Goal: Information Seeking & Learning: Learn about a topic

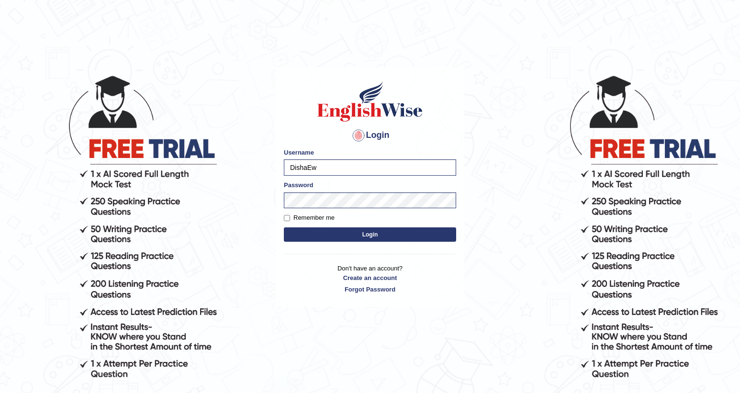
drag, startPoint x: 397, startPoint y: 232, endPoint x: 407, endPoint y: 215, distance: 19.7
click at [397, 232] on button "Login" at bounding box center [370, 234] width 172 height 14
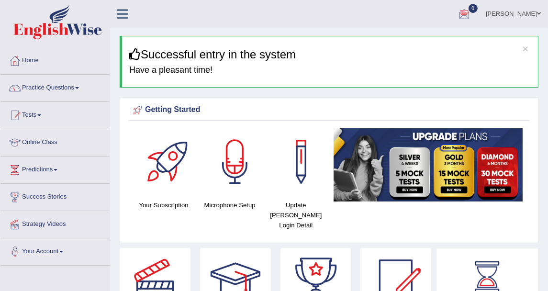
drag, startPoint x: 0, startPoint y: 0, endPoint x: 81, endPoint y: 86, distance: 118.5
click at [81, 86] on link "Practice Questions" at bounding box center [54, 87] width 109 height 24
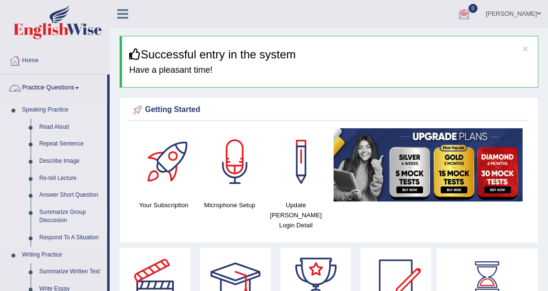
scroll to position [53, 0]
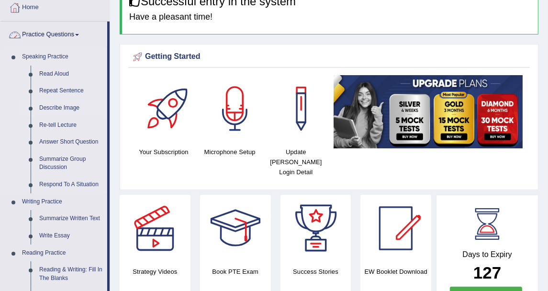
click at [61, 104] on link "Describe Image" at bounding box center [71, 108] width 72 height 17
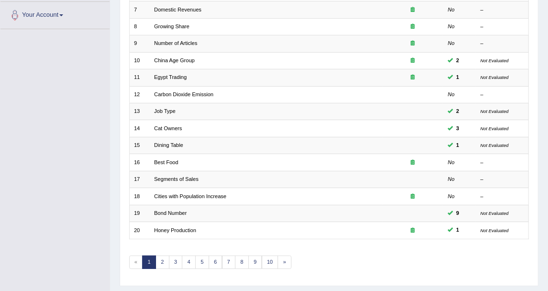
scroll to position [257, 0]
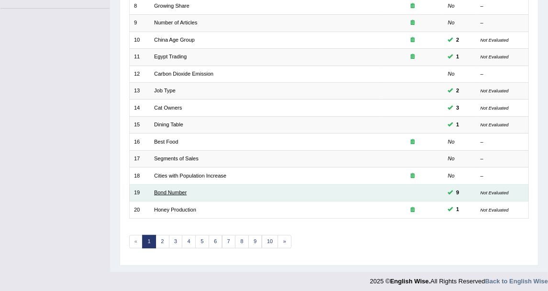
click at [179, 191] on link "Bond Number" at bounding box center [170, 193] width 33 height 6
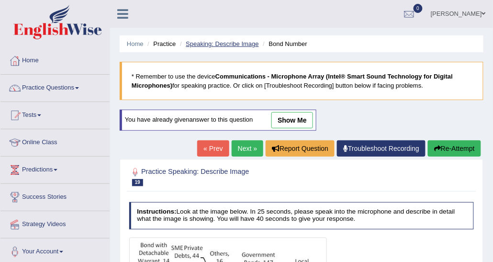
click at [206, 45] on link "Speaking: Describe Image" at bounding box center [222, 43] width 73 height 7
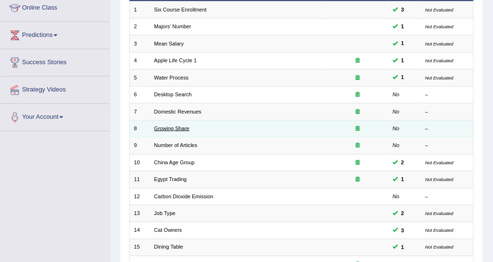
scroll to position [144, 0]
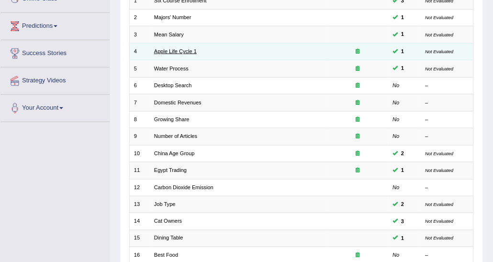
click at [173, 50] on link "Apple Life Cycle 1" at bounding box center [175, 51] width 43 height 6
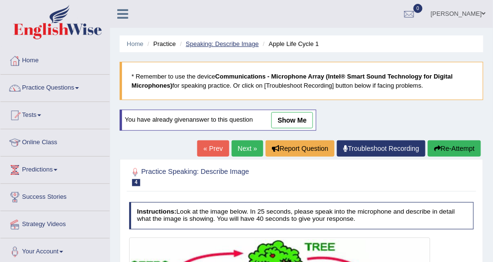
click at [246, 46] on link "Speaking: Describe Image" at bounding box center [222, 43] width 73 height 7
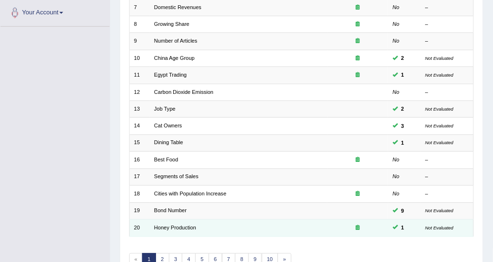
scroll to position [239, 0]
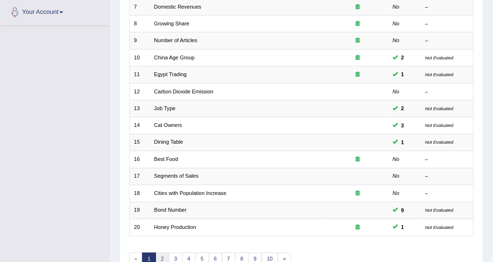
click at [161, 254] on link "2" at bounding box center [163, 259] width 14 height 13
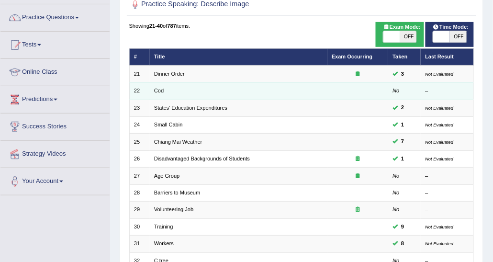
scroll to position [48, 0]
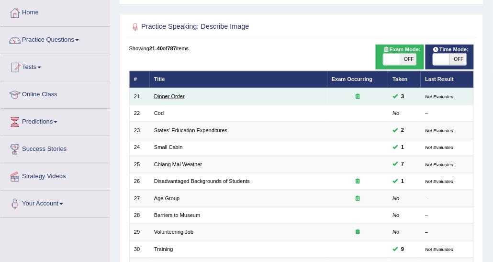
click at [177, 96] on link "Dinner Order" at bounding box center [169, 96] width 31 height 6
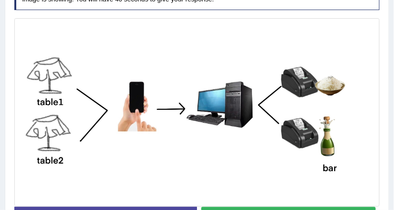
scroll to position [230, 0]
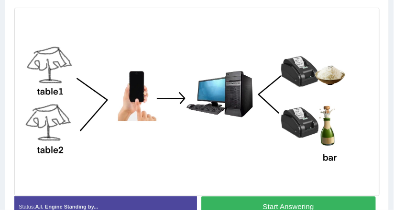
click at [131, 122] on img at bounding box center [197, 102] width 362 height 184
click at [267, 198] on button "Start Answering" at bounding box center [289, 206] width 175 height 21
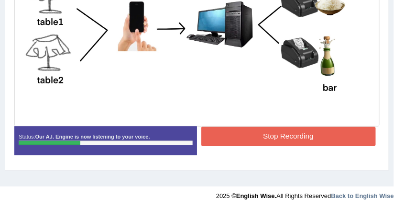
scroll to position [255, 0]
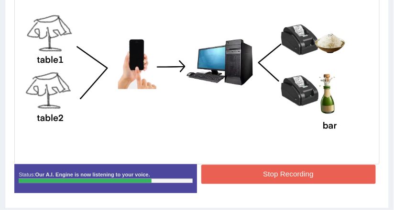
click at [235, 169] on button "Stop Recording" at bounding box center [289, 174] width 175 height 19
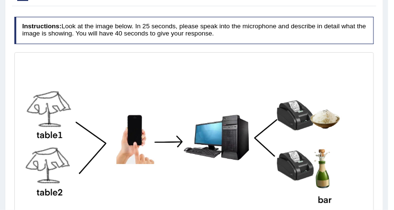
scroll to position [25, 0]
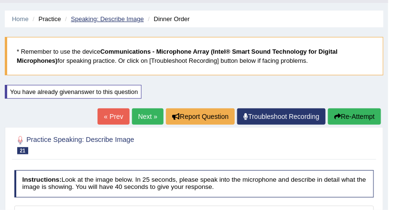
click at [94, 19] on link "Speaking: Describe Image" at bounding box center [107, 18] width 73 height 7
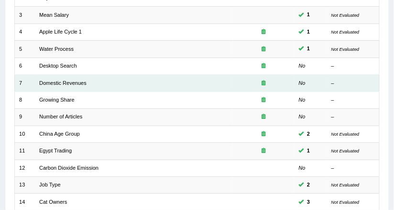
scroll to position [153, 0]
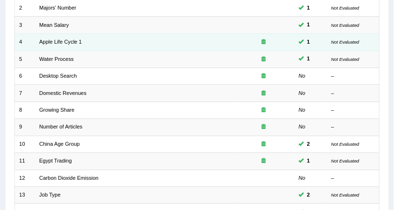
click at [67, 45] on td "Apple Life Cycle 1" at bounding box center [134, 42] width 199 height 17
click at [68, 41] on link "Apple Life Cycle 1" at bounding box center [60, 42] width 43 height 6
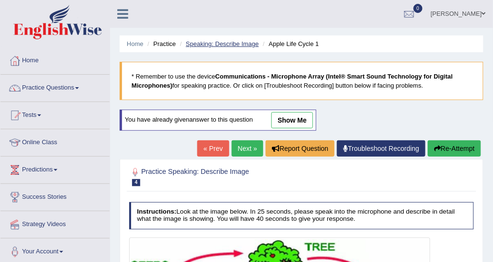
click at [218, 46] on link "Speaking: Describe Image" at bounding box center [222, 43] width 73 height 7
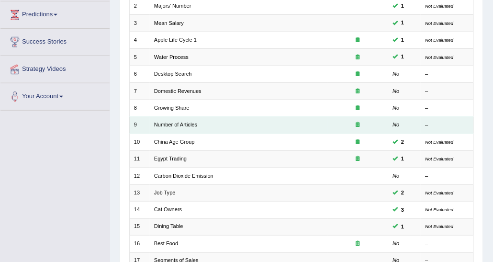
scroll to position [143, 0]
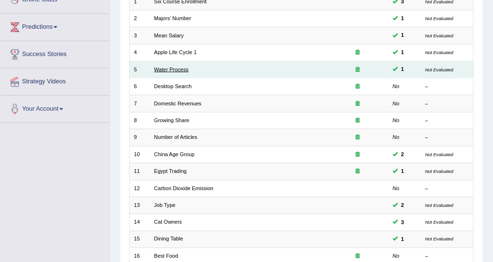
click at [180, 68] on link "Water Process" at bounding box center [171, 70] width 34 height 6
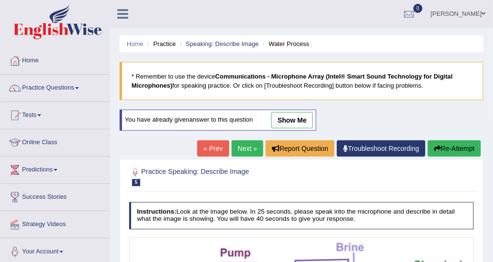
click at [214, 37] on ul "Home Practice Speaking: Describe Image Water Process" at bounding box center [302, 43] width 364 height 17
click at [214, 44] on link "Speaking: Describe Image" at bounding box center [222, 43] width 73 height 7
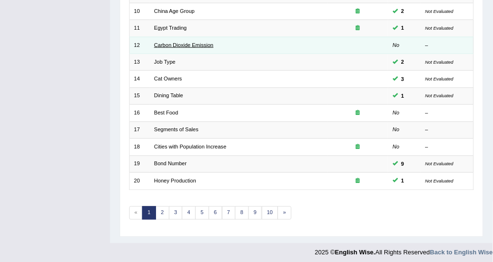
click at [182, 42] on link "Carbon Dioxide Emission" at bounding box center [183, 45] width 59 height 6
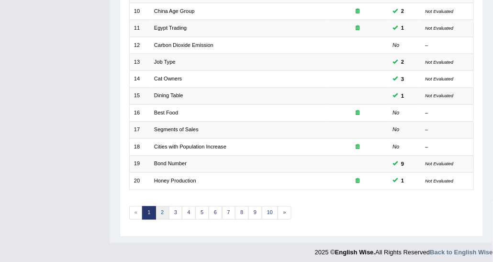
scroll to position [286, 0]
click at [158, 213] on link "2" at bounding box center [163, 212] width 14 height 13
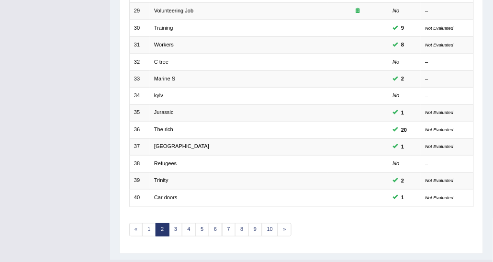
scroll to position [286, 0]
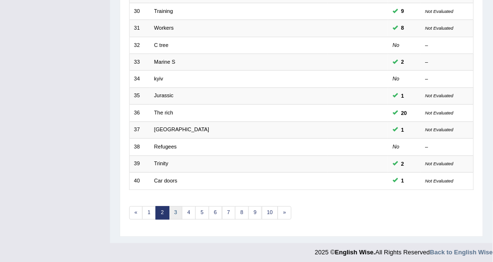
click at [175, 209] on link "3" at bounding box center [176, 212] width 14 height 13
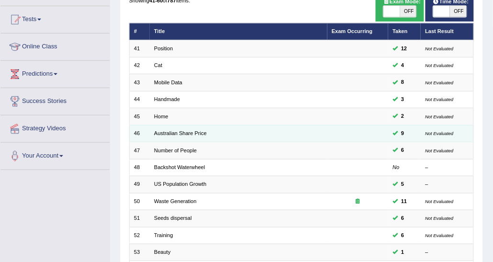
scroll to position [286, 0]
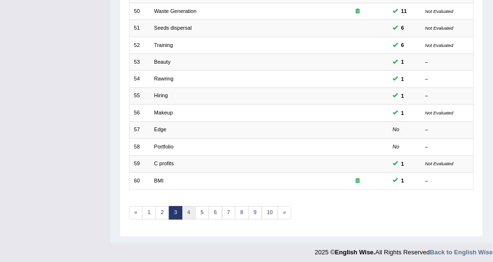
click at [189, 210] on link "4" at bounding box center [189, 212] width 14 height 13
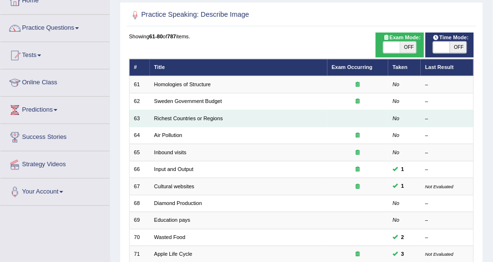
scroll to position [96, 0]
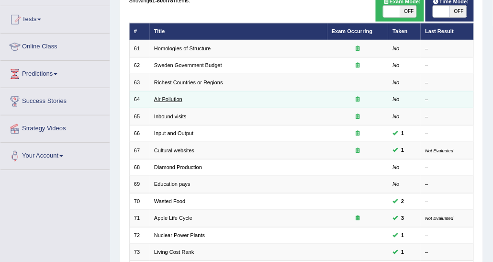
click at [166, 99] on link "Air Pollution" at bounding box center [168, 99] width 28 height 6
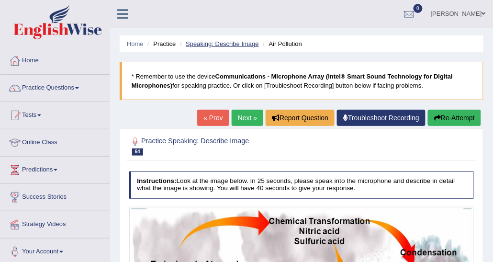
click at [229, 41] on link "Speaking: Describe Image" at bounding box center [222, 43] width 73 height 7
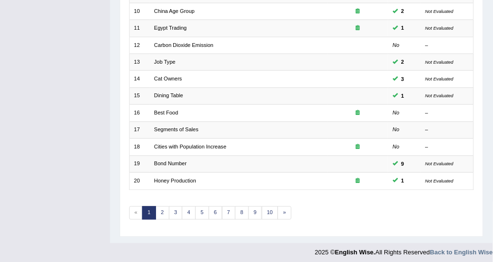
click at [160, 200] on div "Showing 1-20 of 787 items. # Title Exam Occurring Taken Last Result 1 Six Cours…" at bounding box center [301, 18] width 345 height 423
click at [161, 206] on link "2" at bounding box center [163, 212] width 14 height 13
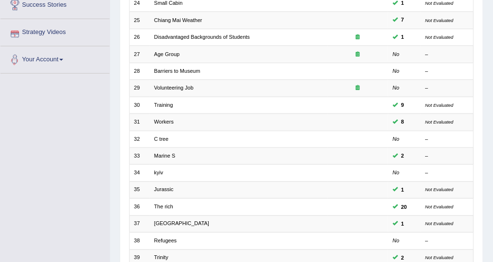
scroll to position [239, 0]
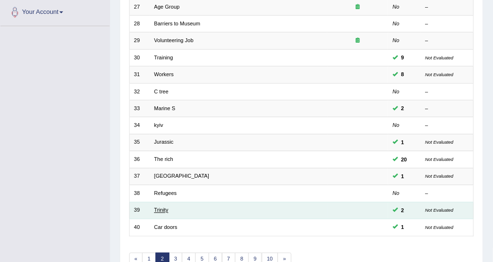
click at [166, 207] on link "Trinity" at bounding box center [161, 210] width 14 height 6
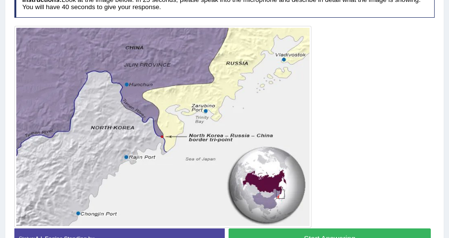
scroll to position [235, 0]
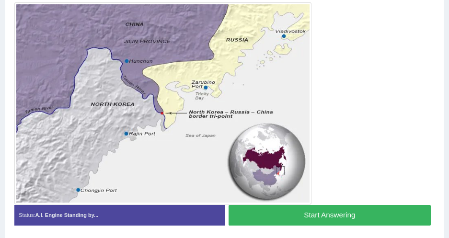
click at [318, 218] on button "Start Answering" at bounding box center [329, 215] width 202 height 21
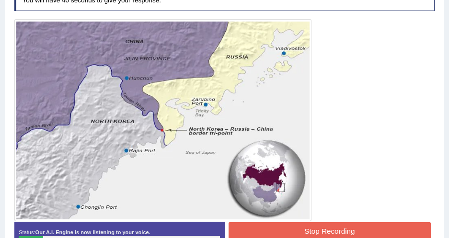
scroll to position [209, 0]
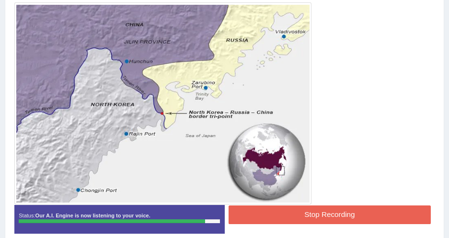
click at [339, 210] on button "Stop Recording" at bounding box center [329, 214] width 202 height 19
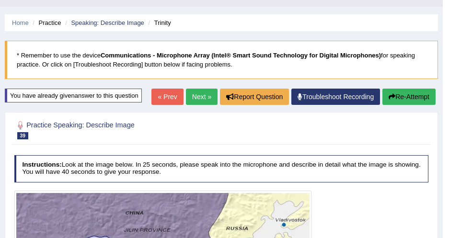
scroll to position [0, 0]
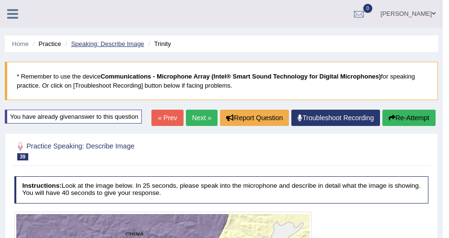
click at [114, 45] on link "Speaking: Describe Image" at bounding box center [107, 43] width 73 height 7
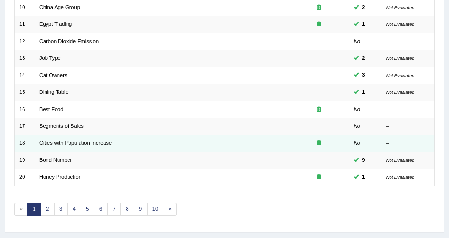
scroll to position [304, 0]
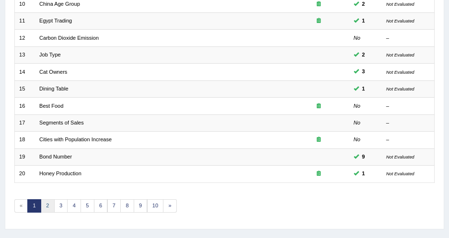
click at [44, 199] on link "2" at bounding box center [48, 205] width 14 height 13
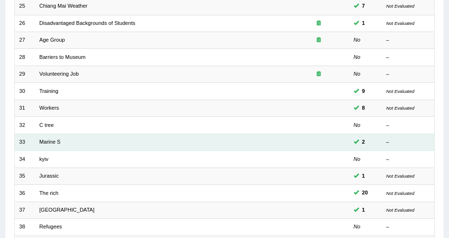
scroll to position [314, 0]
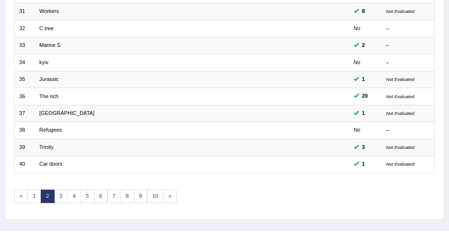
click at [36, 190] on link "1" at bounding box center [34, 196] width 14 height 13
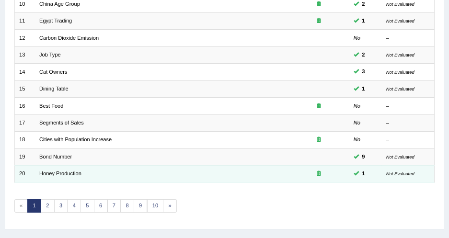
click at [53, 166] on td "Honey Production" at bounding box center [161, 174] width 253 height 17
click at [81, 166] on td "Honey Production" at bounding box center [161, 174] width 253 height 17
click at [72, 170] on link "Honey Production" at bounding box center [60, 173] width 42 height 6
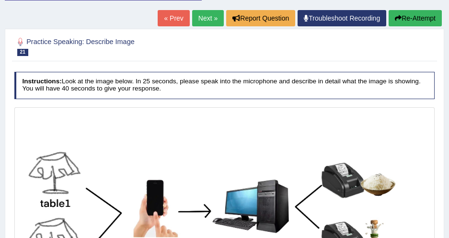
click at [204, 23] on link "Next »" at bounding box center [208, 18] width 32 height 16
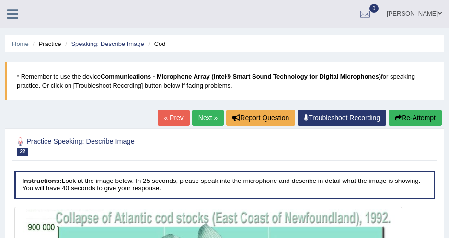
scroll to position [44, 0]
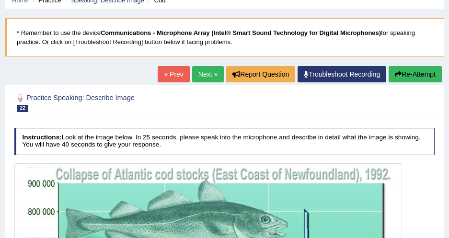
click at [199, 63] on div "Home Practice Speaking: Describe Image Cod * Remember to use the device Communi…" at bounding box center [224, 235] width 449 height 559
click at [200, 73] on link "Next »" at bounding box center [208, 74] width 32 height 16
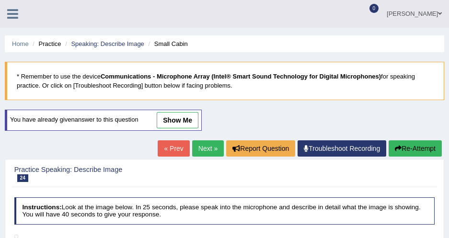
click at [203, 145] on link "Next »" at bounding box center [208, 148] width 32 height 16
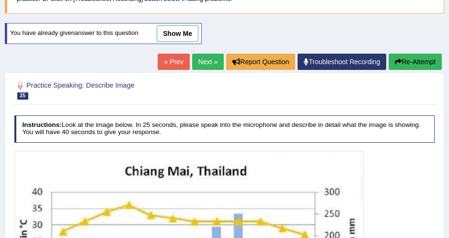
click at [210, 66] on link "Next »" at bounding box center [208, 62] width 32 height 16
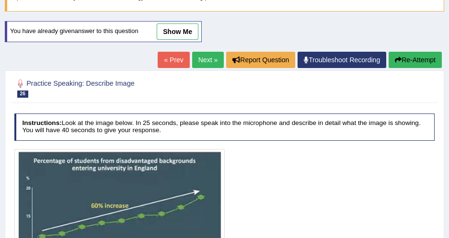
scroll to position [44, 0]
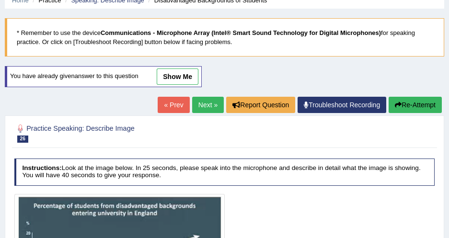
click at [207, 110] on link "Next »" at bounding box center [208, 105] width 32 height 16
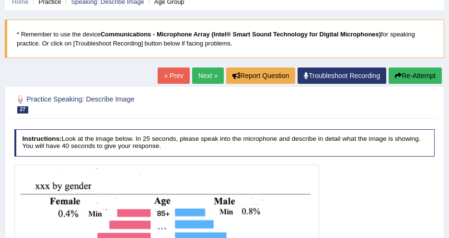
scroll to position [44, 0]
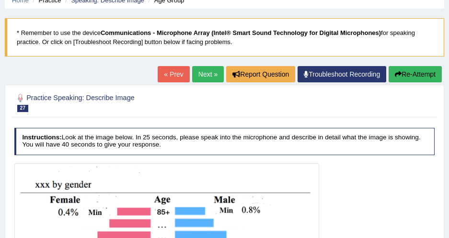
click at [206, 81] on link "Next »" at bounding box center [208, 74] width 32 height 16
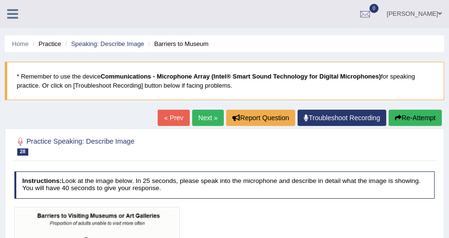
click at [210, 110] on link "Next »" at bounding box center [208, 118] width 32 height 16
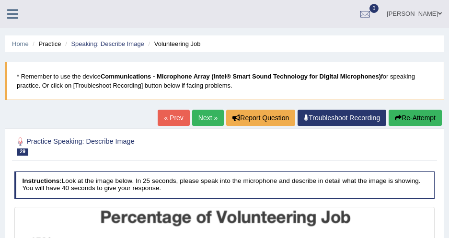
click at [209, 120] on link "Next »" at bounding box center [208, 118] width 32 height 16
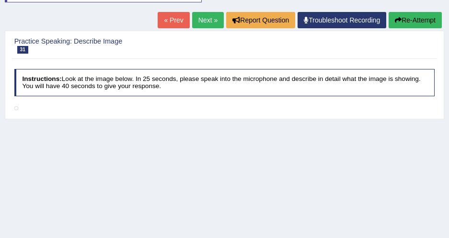
scroll to position [174, 0]
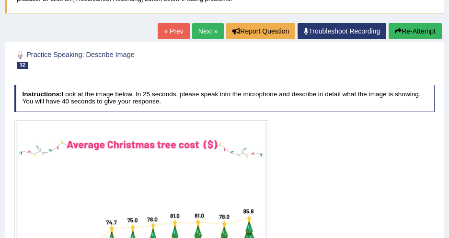
scroll to position [87, 0]
click at [209, 41] on div "« Prev Next » Report Question Troubleshoot Recording Re-Attempt" at bounding box center [301, 32] width 286 height 19
click at [212, 34] on link "Next »" at bounding box center [208, 31] width 32 height 16
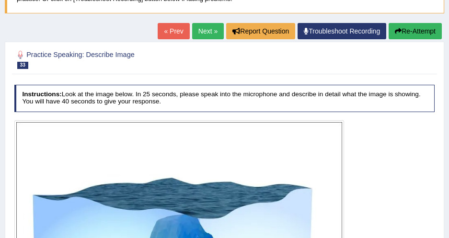
click at [193, 27] on link "Next »" at bounding box center [208, 31] width 32 height 16
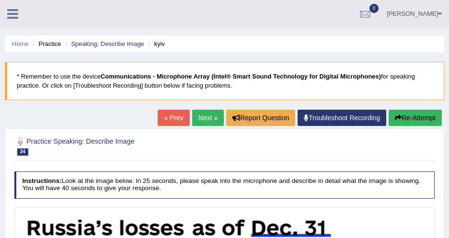
click at [203, 120] on link "Next »" at bounding box center [208, 118] width 32 height 16
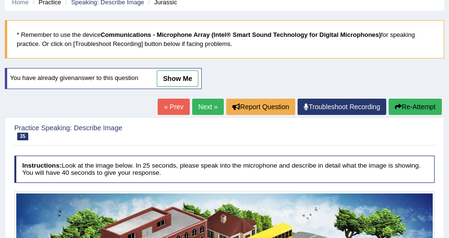
scroll to position [87, 0]
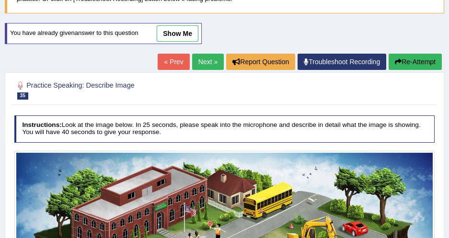
click at [199, 64] on link "Next »" at bounding box center [208, 62] width 32 height 16
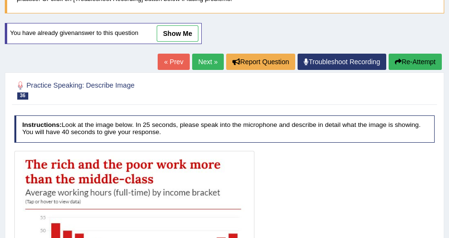
click at [209, 67] on link "Next »" at bounding box center [208, 62] width 32 height 16
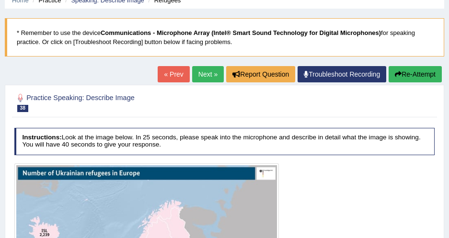
click at [209, 73] on link "Next »" at bounding box center [208, 74] width 32 height 16
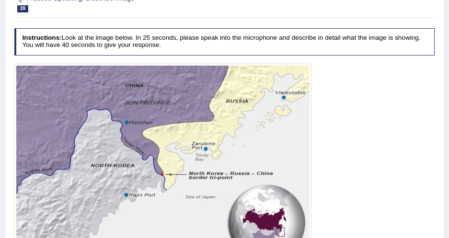
scroll to position [87, 0]
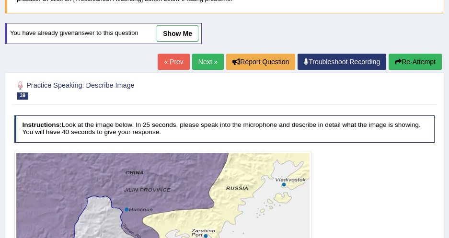
click at [202, 66] on link "Next »" at bounding box center [208, 62] width 32 height 16
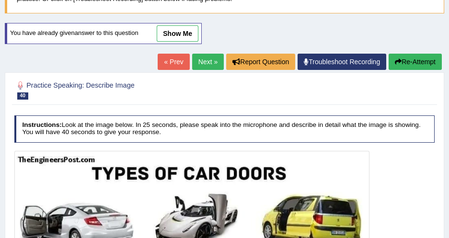
click at [203, 54] on link "Next »" at bounding box center [208, 62] width 32 height 16
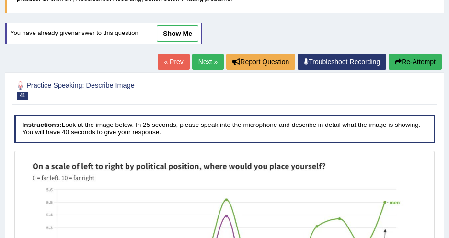
click at [207, 66] on link "Next »" at bounding box center [208, 62] width 32 height 16
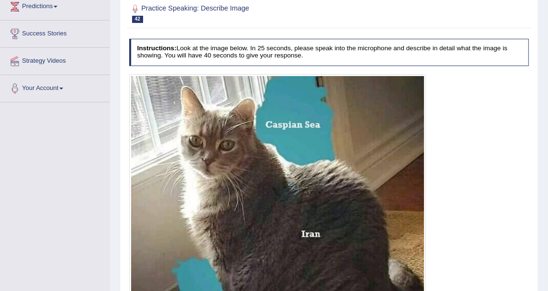
scroll to position [92, 0]
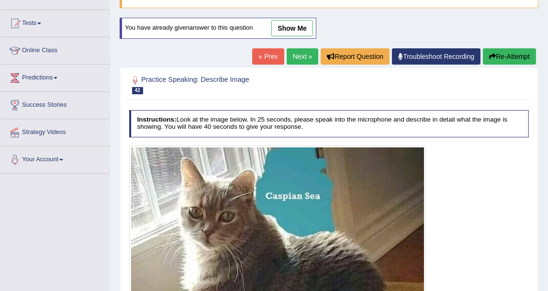
click at [294, 25] on link "show me" at bounding box center [292, 28] width 42 height 16
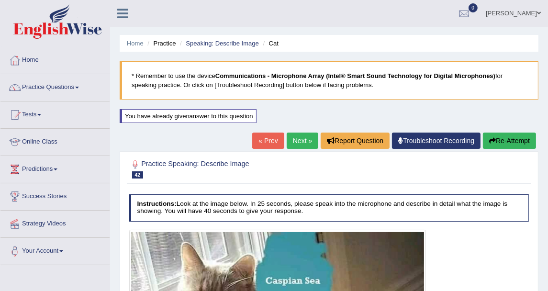
scroll to position [0, 0]
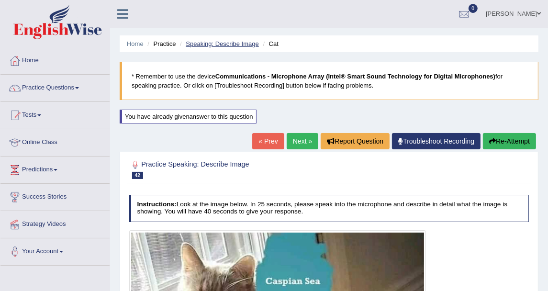
click at [252, 45] on link "Speaking: Describe Image" at bounding box center [222, 43] width 73 height 7
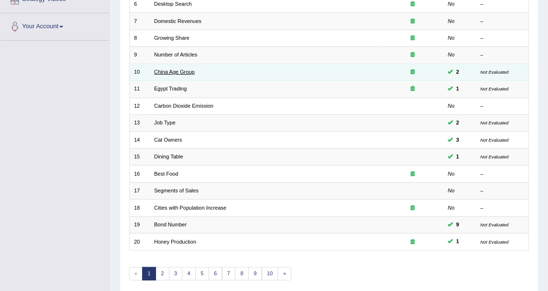
scroll to position [257, 0]
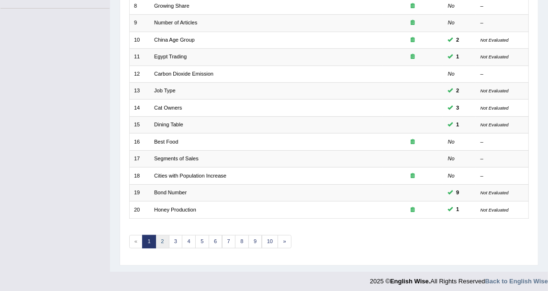
click at [156, 240] on link "2" at bounding box center [163, 241] width 14 height 13
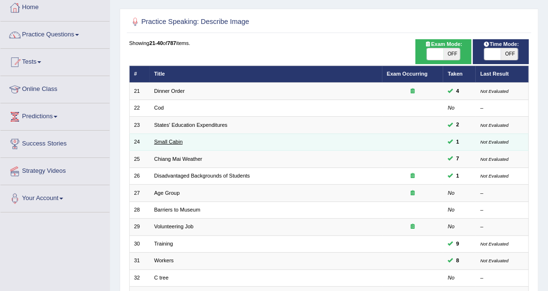
click at [174, 141] on link "Small Cabin" at bounding box center [168, 142] width 29 height 6
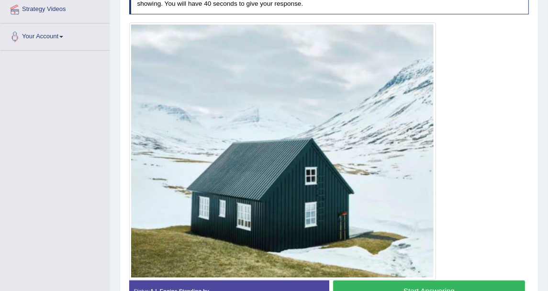
scroll to position [2, 0]
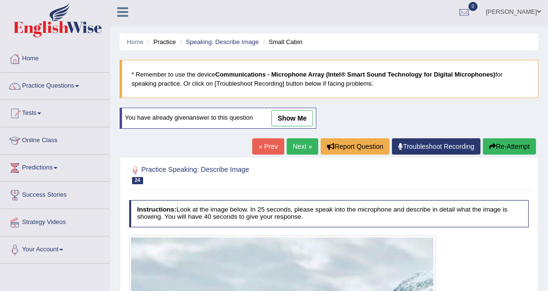
click at [298, 146] on link "Next »" at bounding box center [303, 146] width 32 height 16
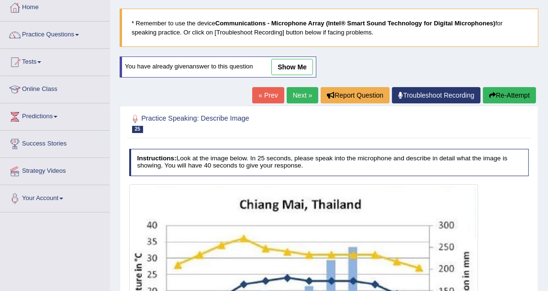
scroll to position [53, 0]
click at [301, 99] on link "Next »" at bounding box center [303, 95] width 32 height 16
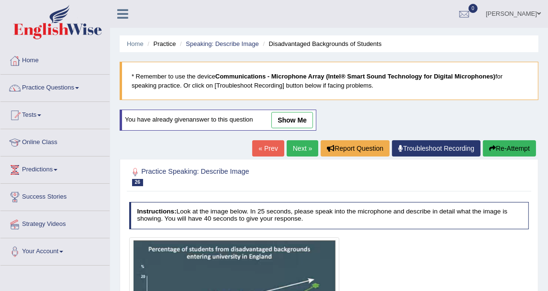
click at [296, 150] on link "Next »" at bounding box center [303, 148] width 32 height 16
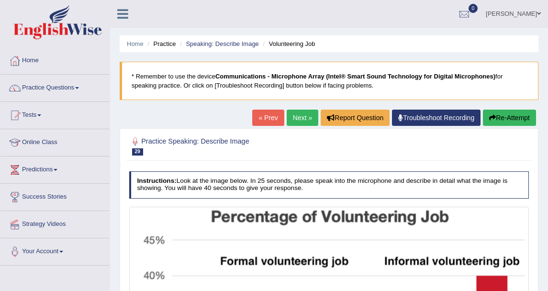
click at [304, 117] on link "Next »" at bounding box center [303, 118] width 32 height 16
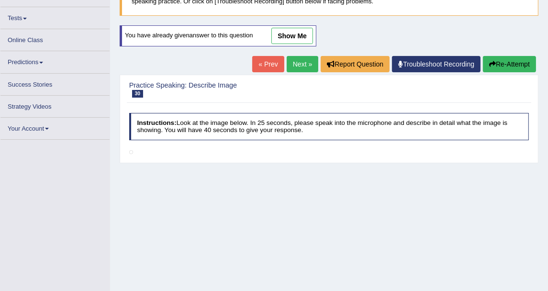
scroll to position [106, 0]
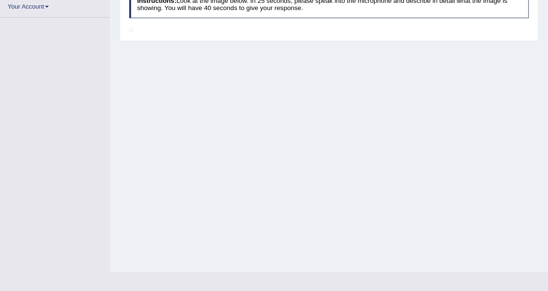
scroll to position [153, 0]
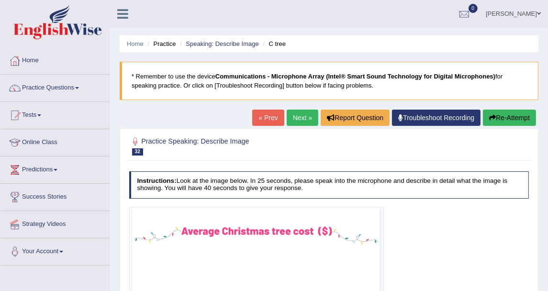
click at [297, 126] on div "« Prev Next » Report Question Troubleshoot Recording Re-Attempt" at bounding box center [395, 119] width 286 height 19
click at [297, 116] on link "Next »" at bounding box center [303, 118] width 32 height 16
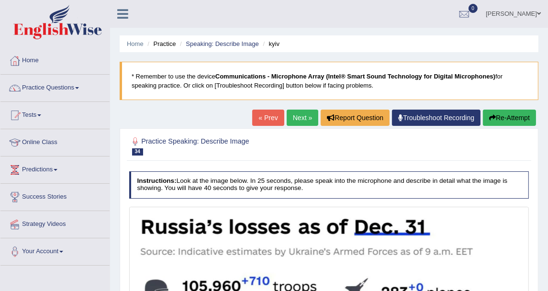
click at [297, 116] on link "Next »" at bounding box center [303, 118] width 32 height 16
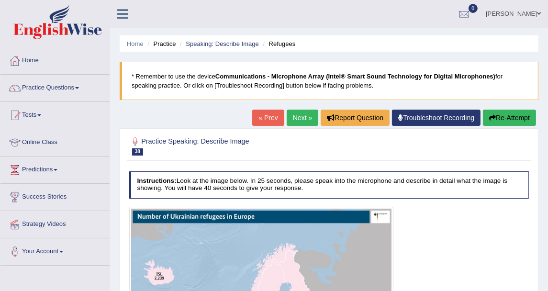
click at [303, 127] on div "« Prev Next » Report Question Troubleshoot Recording Re-Attempt" at bounding box center [395, 119] width 286 height 19
click at [304, 119] on link "Next »" at bounding box center [303, 118] width 32 height 16
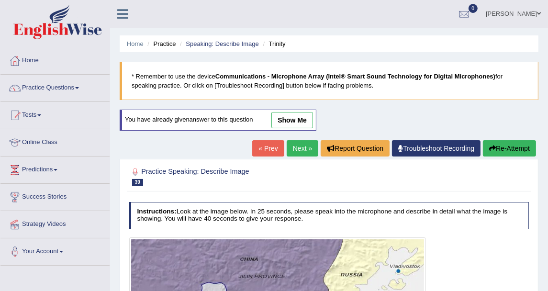
click at [311, 143] on link "Next »" at bounding box center [303, 148] width 32 height 16
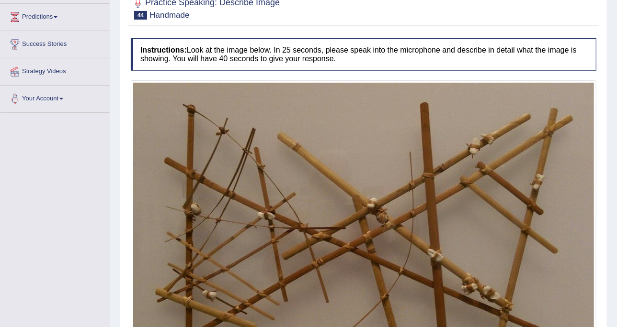
scroll to position [93, 0]
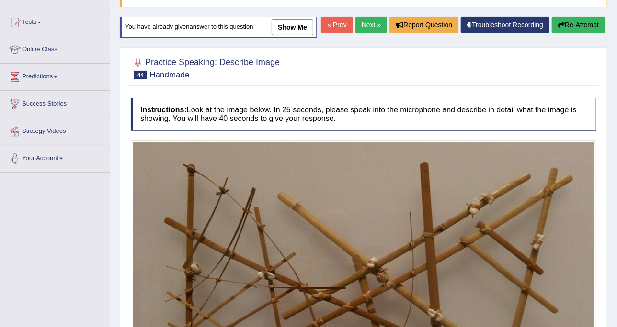
click at [548, 25] on button "Re-Attempt" at bounding box center [577, 25] width 53 height 16
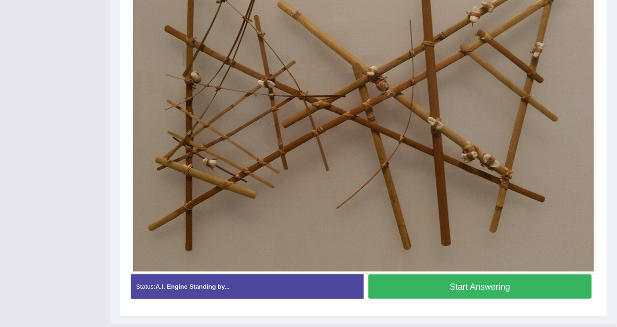
scroll to position [285, 0]
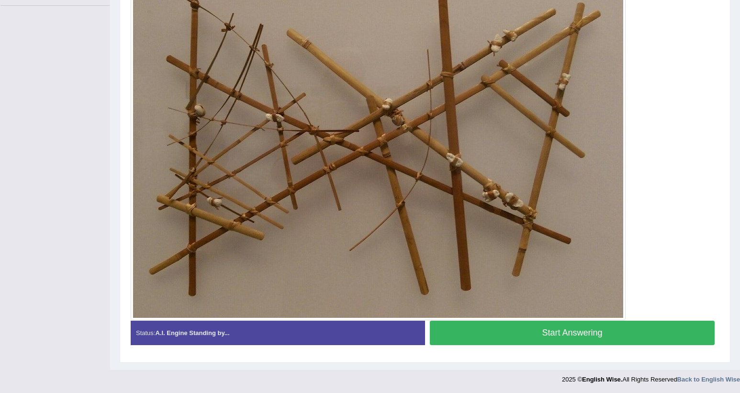
click at [463, 327] on button "Start Answering" at bounding box center [572, 333] width 285 height 24
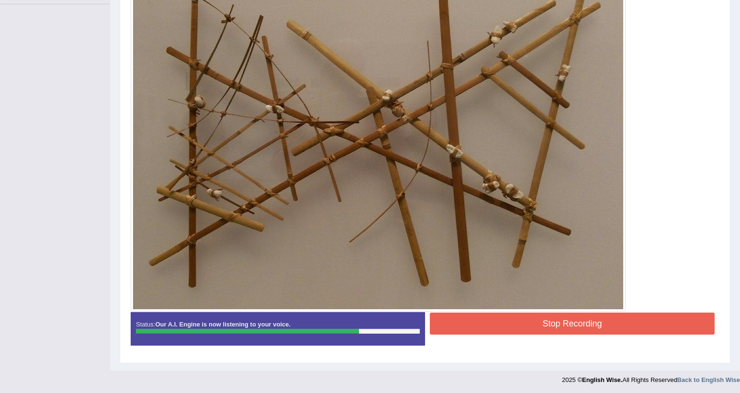
scroll to position [262, 0]
click at [496, 321] on button "Stop Recording" at bounding box center [572, 323] width 285 height 22
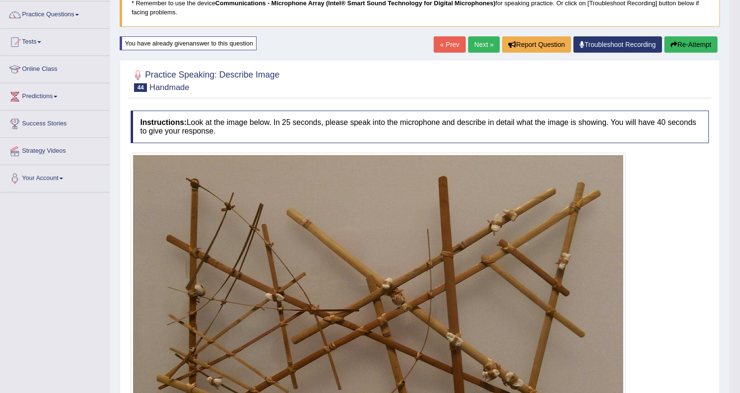
scroll to position [46, 0]
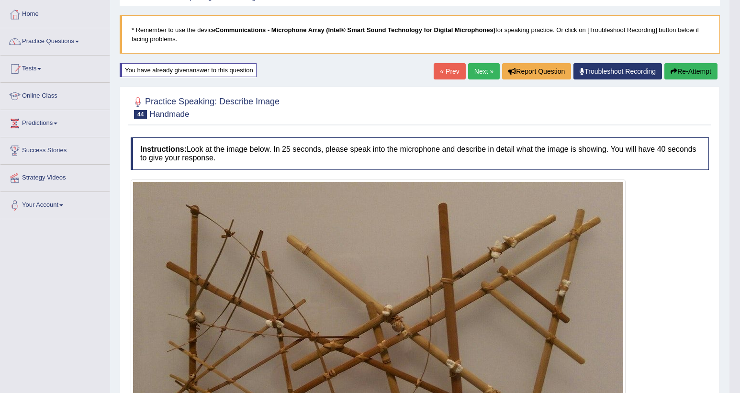
click at [481, 73] on link "Next »" at bounding box center [484, 71] width 32 height 16
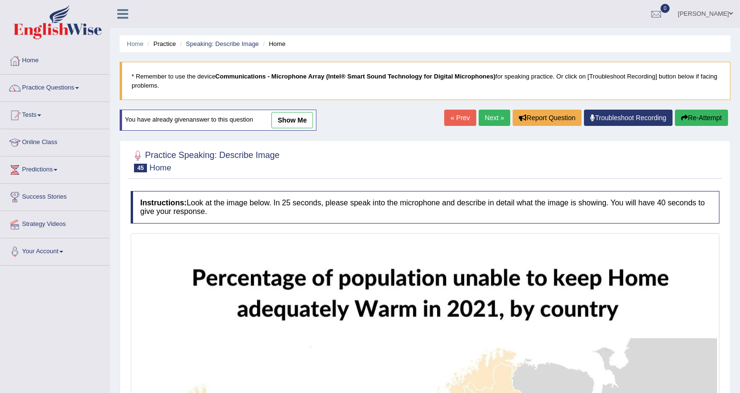
click at [485, 121] on link "Next »" at bounding box center [495, 118] width 32 height 16
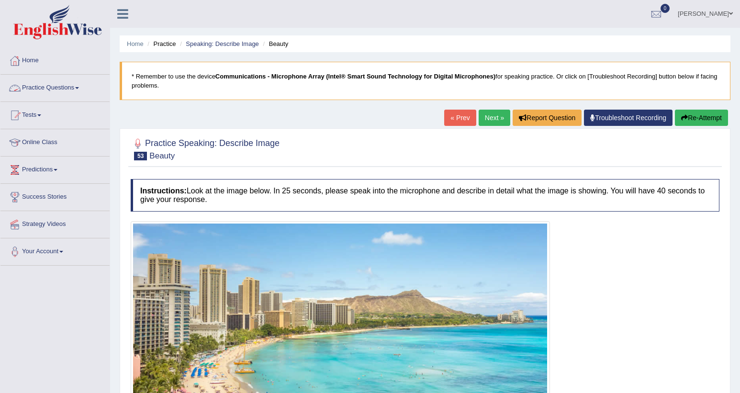
click at [82, 86] on link "Practice Questions" at bounding box center [54, 87] width 109 height 24
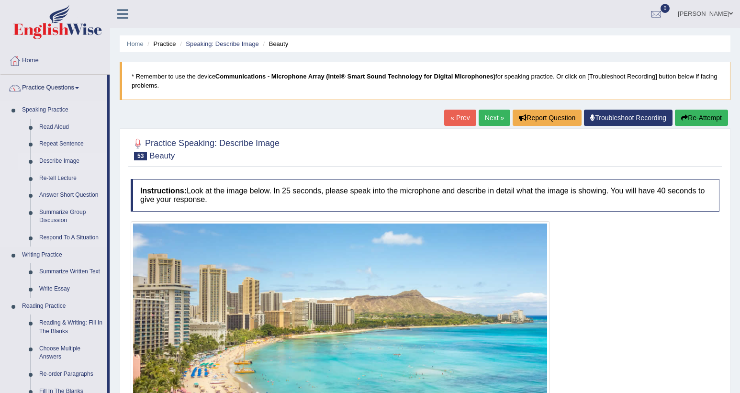
scroll to position [72, 0]
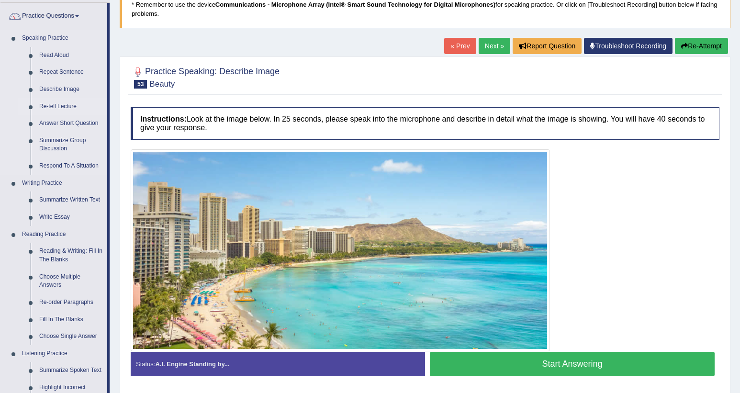
click at [64, 101] on link "Re-tell Lecture" at bounding box center [71, 106] width 72 height 17
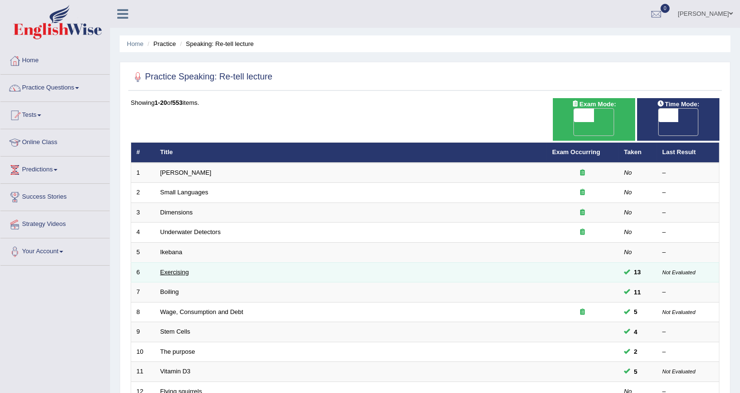
click at [186, 269] on link "Exercising" at bounding box center [174, 272] width 29 height 7
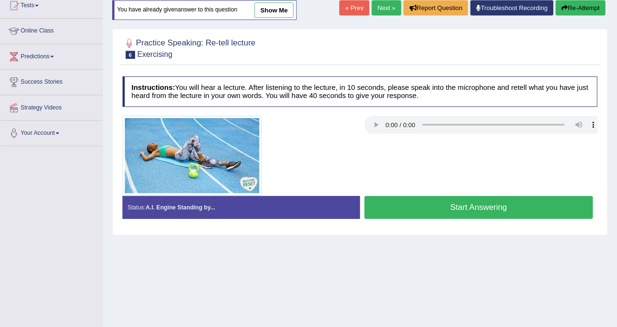
scroll to position [109, 0]
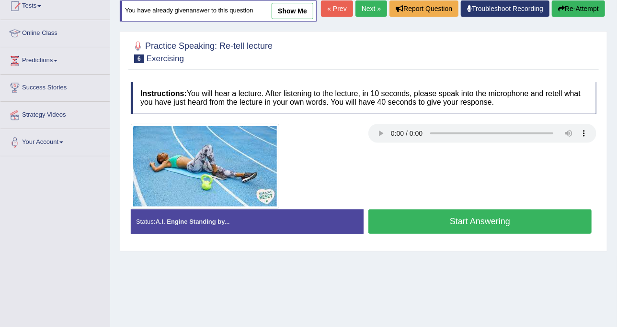
drag, startPoint x: 636, startPoint y: 13, endPoint x: 278, endPoint y: 99, distance: 368.2
click at [278, 99] on h4 "Instructions: You will hear a lecture. After listening to the lecture, in 10 se…" at bounding box center [363, 98] width 465 height 32
click at [414, 95] on h4 "Instructions: You will hear a lecture. After listening to the lecture, in 10 se…" at bounding box center [363, 98] width 465 height 32
click at [408, 213] on button "Start Answering" at bounding box center [479, 222] width 223 height 24
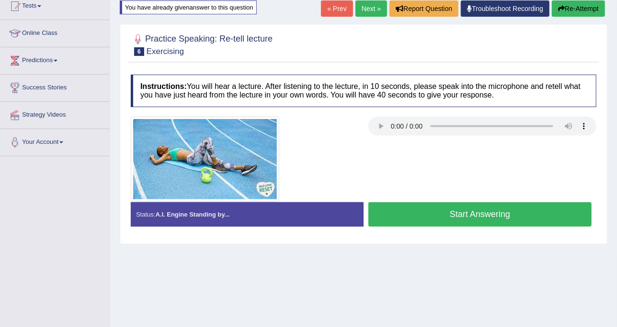
click at [408, 213] on button "Start Answering" at bounding box center [479, 215] width 223 height 24
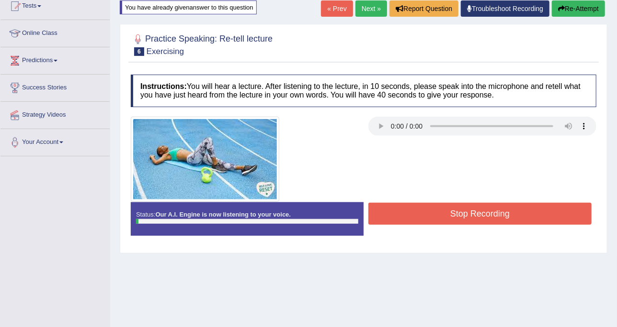
click at [466, 205] on button "Stop Recording" at bounding box center [479, 214] width 223 height 22
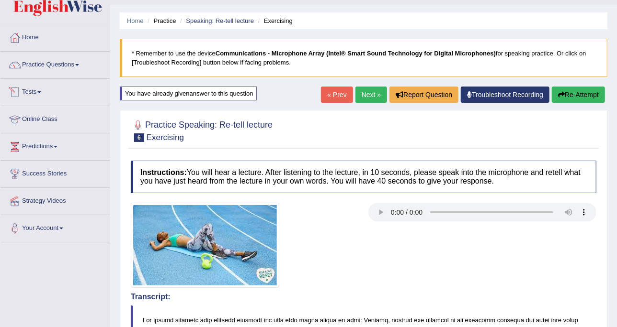
scroll to position [0, 0]
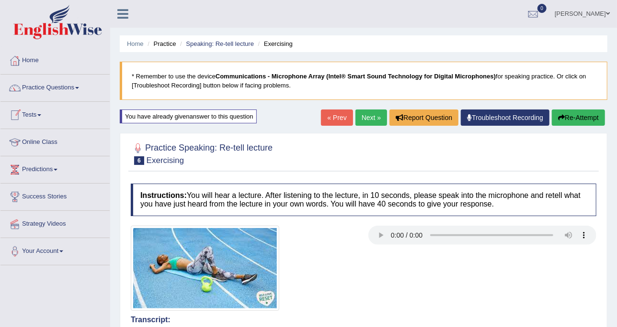
click at [597, 117] on button "Re-Attempt" at bounding box center [577, 118] width 53 height 16
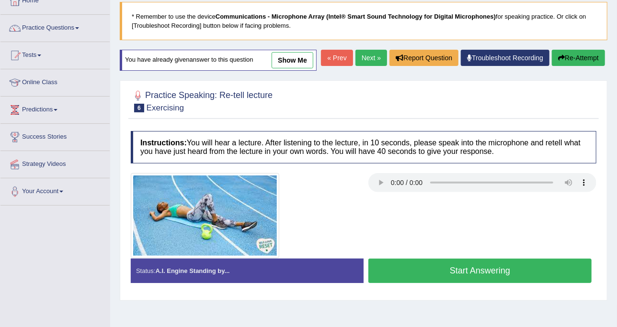
click at [429, 141] on h4 "Instructions: You will hear a lecture. After listening to the lecture, in 10 se…" at bounding box center [363, 147] width 465 height 32
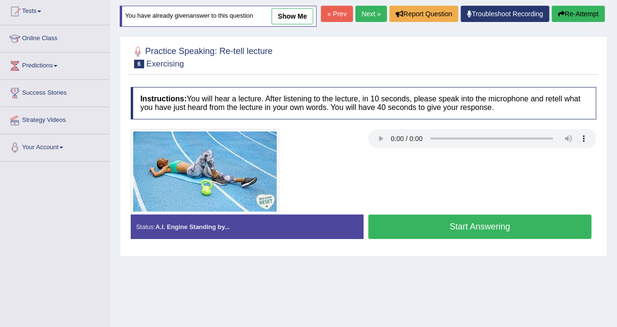
scroll to position [120, 0]
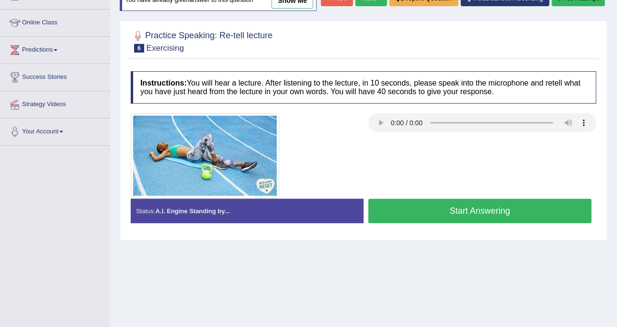
click at [465, 210] on button "Start Answering" at bounding box center [479, 211] width 223 height 24
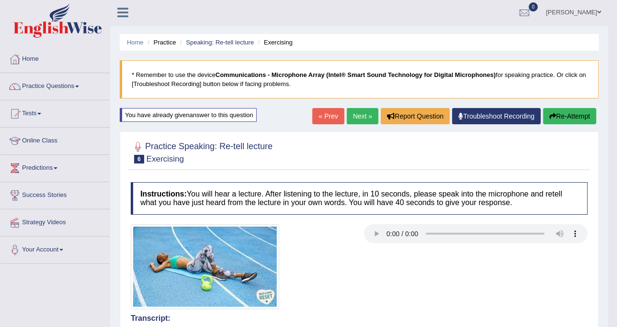
scroll to position [0, 0]
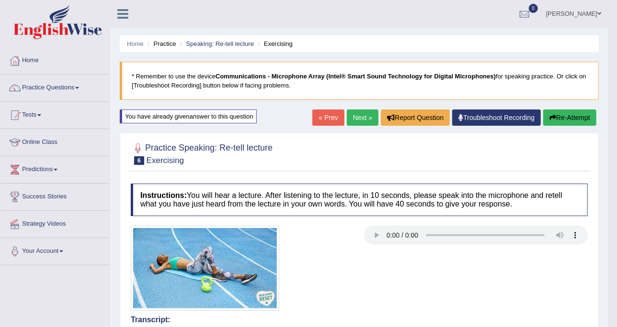
click at [370, 123] on link "Next »" at bounding box center [363, 118] width 32 height 16
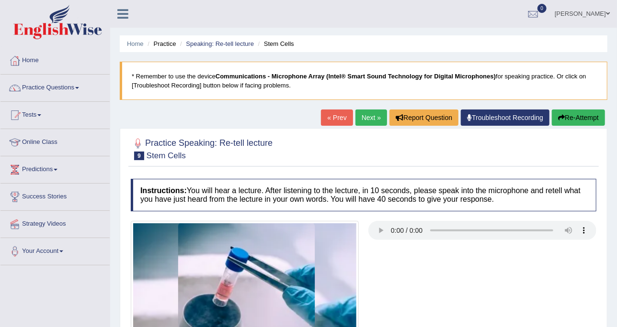
scroll to position [120, 0]
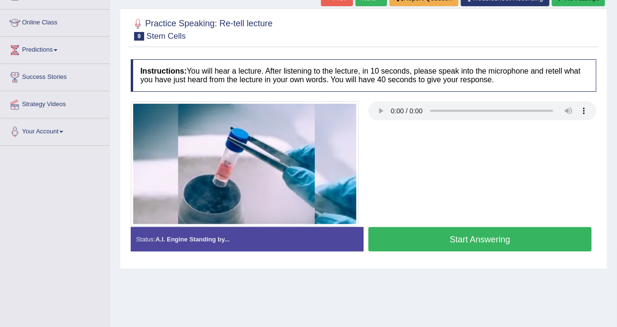
click at [475, 45] on div "Practice Speaking: Re-tell lecture 9 Stem Cells" at bounding box center [363, 31] width 470 height 34
click at [448, 244] on button "Start Answering" at bounding box center [479, 239] width 223 height 24
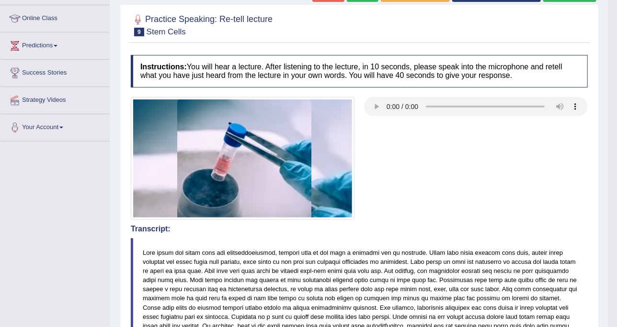
scroll to position [0, 0]
